Goal: Complete application form

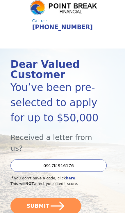
scroll to position [26, 0]
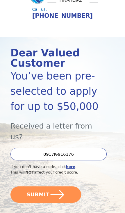
click at [44, 186] on button "SUBMIT" at bounding box center [46, 194] width 71 height 16
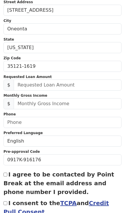
scroll to position [127, 0]
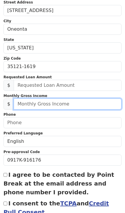
click at [73, 104] on input "text" at bounding box center [68, 103] width 108 height 11
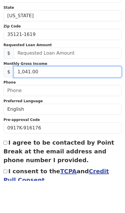
type input "10,414.00"
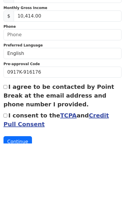
click at [78, 153] on label "I agree to be contacted by Point Break at the email address and phone number I …" at bounding box center [59, 165] width 111 height 25
click at [7, 155] on input "I agree to be contacted by Point Break at the email address and phone number I …" at bounding box center [6, 157] width 4 height 4
checkbox input "true"
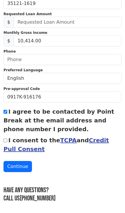
click at [7, 140] on input "I consent to the TCPA and Credit Pull Consent" at bounding box center [6, 140] width 4 height 4
checkbox input "true"
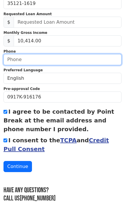
click at [81, 57] on input "text" at bounding box center [63, 59] width 118 height 11
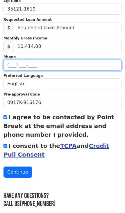
type input "(205) 617-9269"
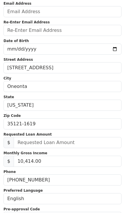
scroll to position [70, 0]
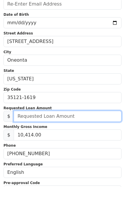
click at [73, 141] on input "text" at bounding box center [68, 142] width 108 height 11
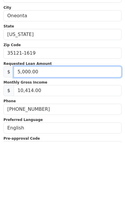
type input "50,000.00"
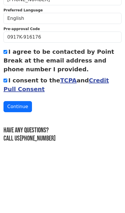
scroll to position [181, 0]
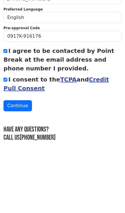
click at [18, 170] on button "Continue" at bounding box center [18, 175] width 29 height 11
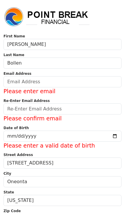
scroll to position [0, 0]
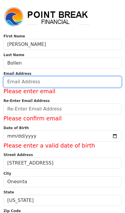
click at [76, 80] on input "email" at bounding box center [63, 81] width 118 height 11
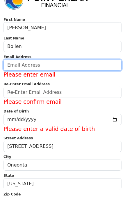
type input "hbollen14@gmail.com"
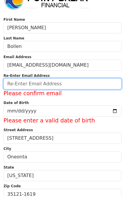
type input "hbollen14@gmail.com"
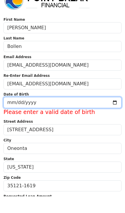
type input "2025-09-17"
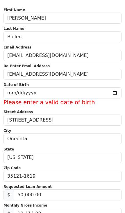
scroll to position [27, 0]
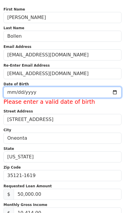
click at [72, 92] on input "2025-09-17" at bounding box center [63, 92] width 118 height 11
type input "2025-07-24"
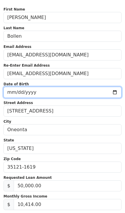
click at [90, 92] on input "2025-07-24" at bounding box center [63, 92] width 118 height 11
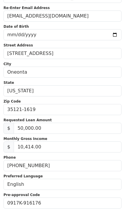
scroll to position [75, 0]
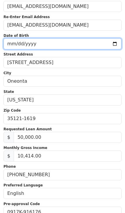
click at [55, 43] on input "date" at bounding box center [63, 43] width 118 height 11
type input "1976-07-24"
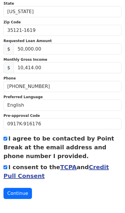
scroll to position [163, 0]
click at [19, 192] on button "Continue" at bounding box center [18, 193] width 29 height 11
